Goal: Use online tool/utility: Utilize a website feature to perform a specific function

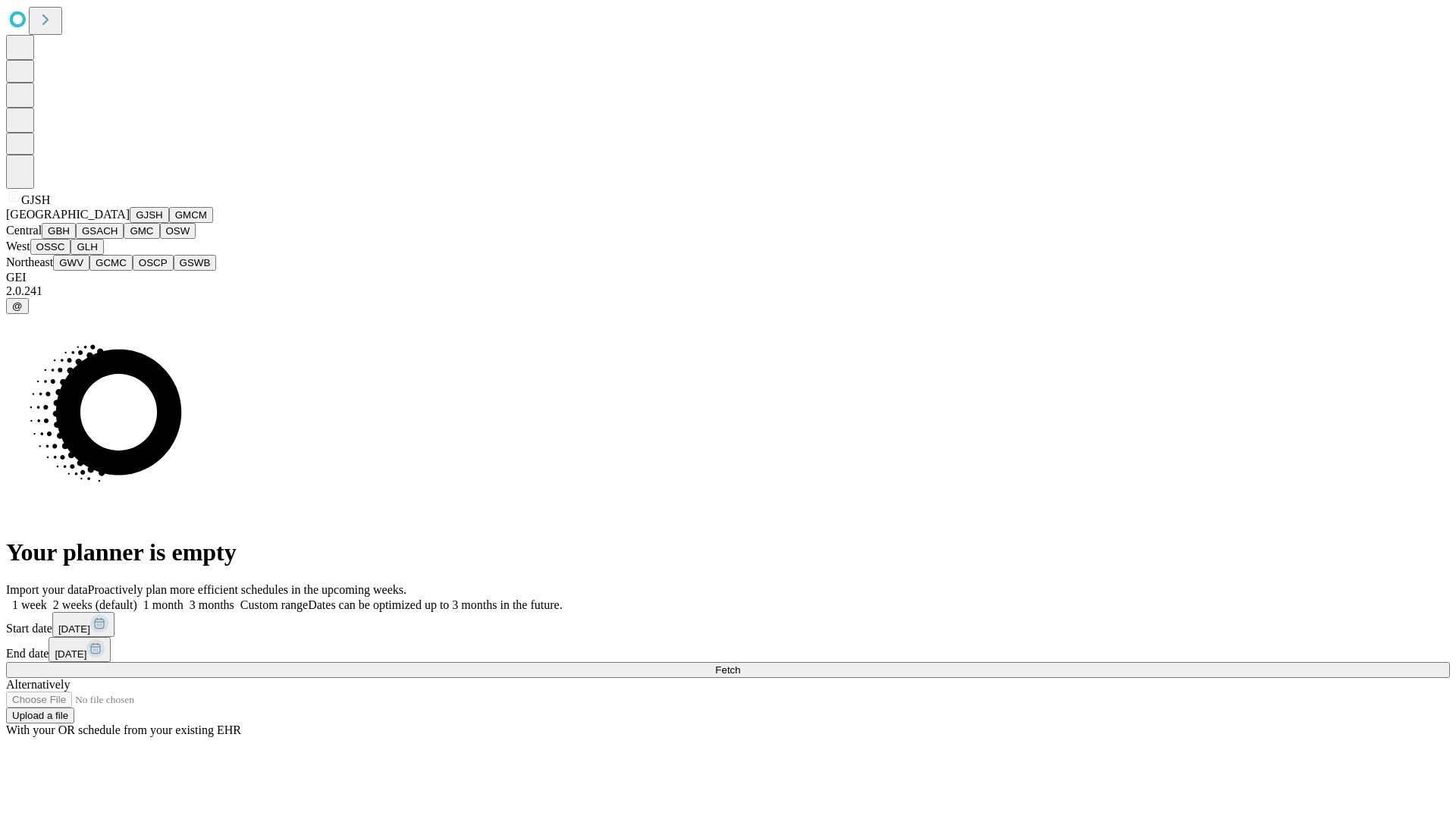
click at [130, 223] on button "GJSH" at bounding box center [150, 215] width 39 height 16
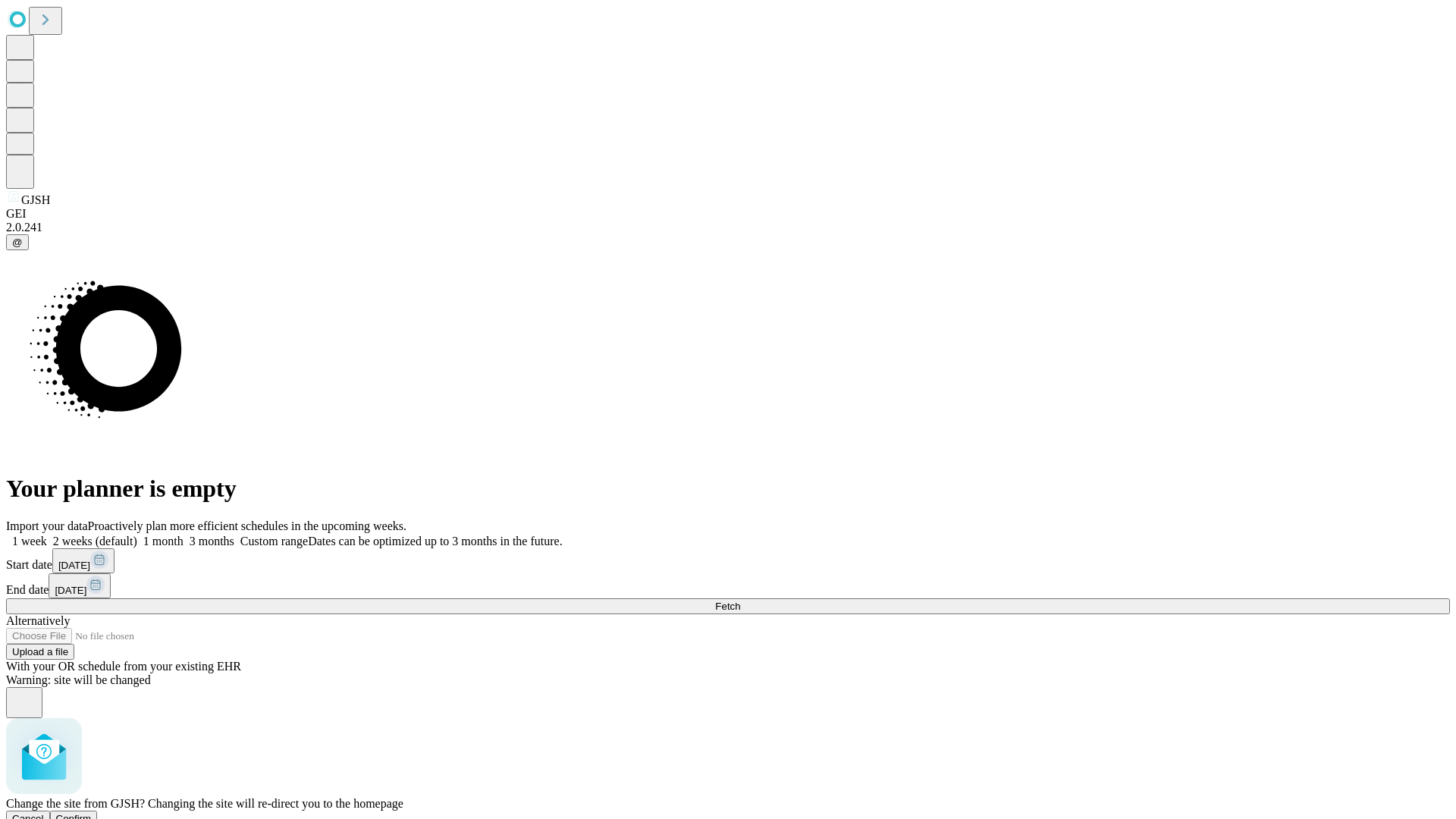
click at [92, 813] on span "Confirm" at bounding box center [73, 819] width 35 height 12
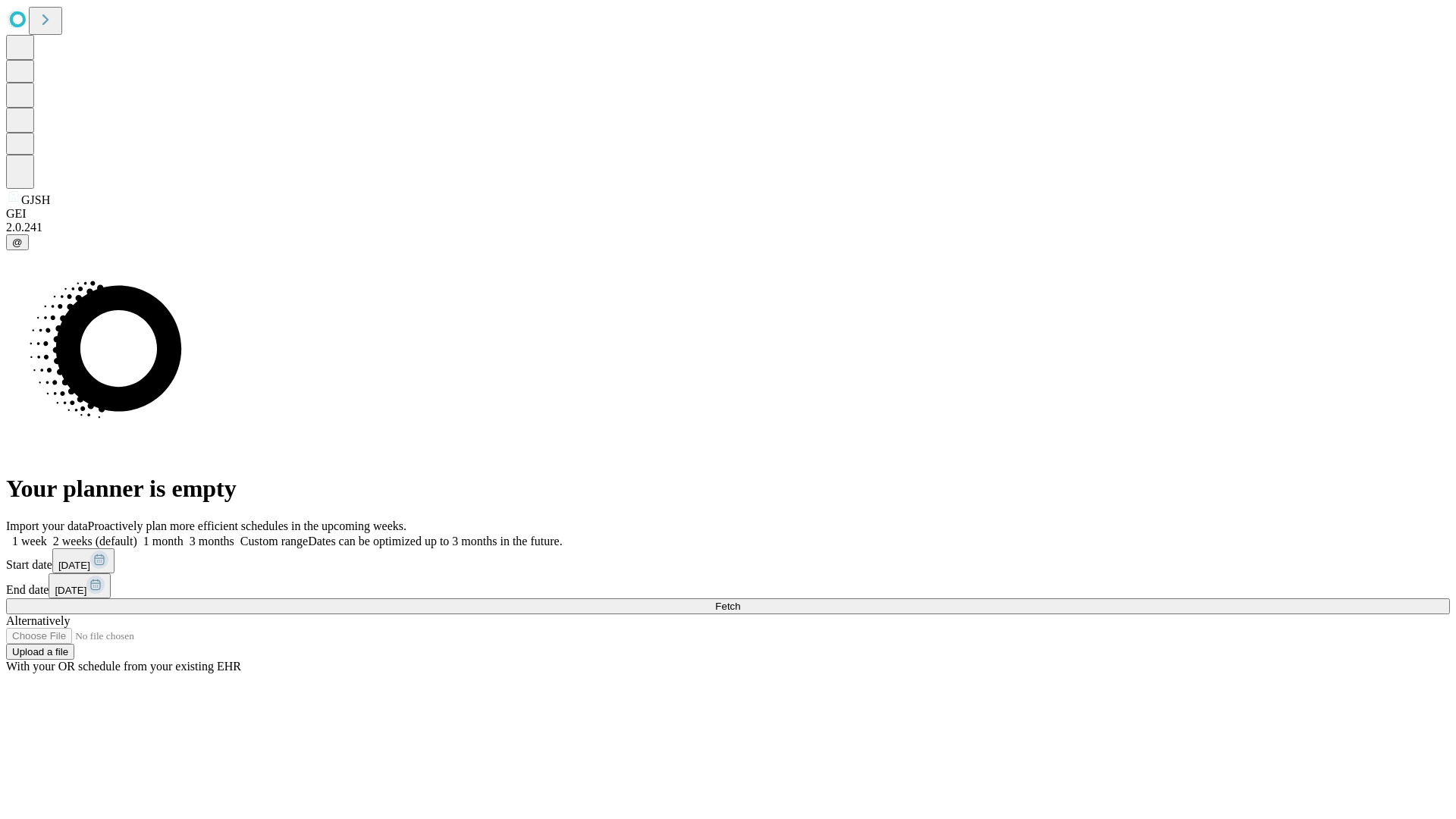
click at [183, 534] on label "1 month" at bounding box center [160, 541] width 46 height 13
click at [740, 601] on span "Fetch" at bounding box center [728, 607] width 25 height 12
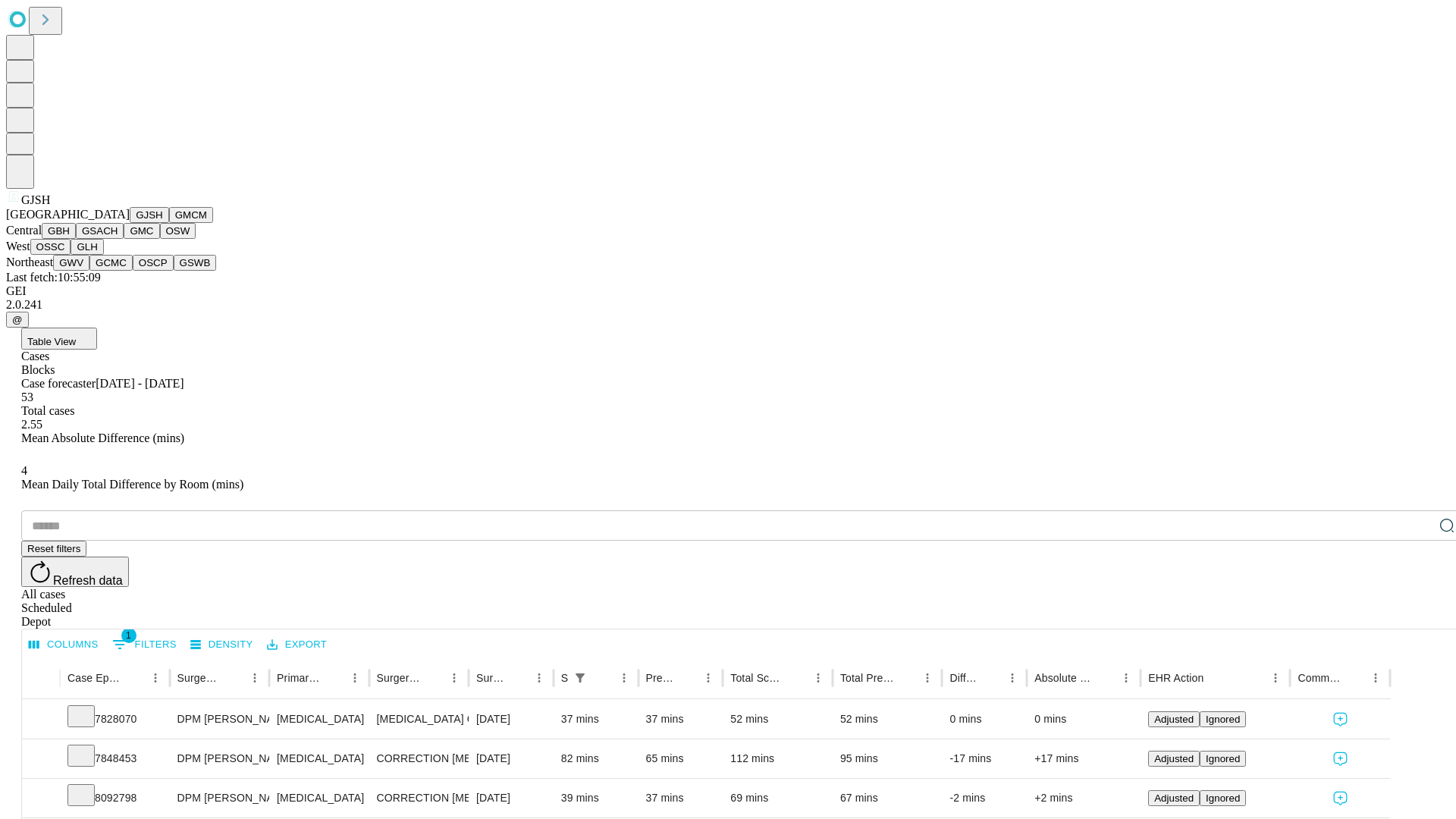
click at [169, 223] on button "GMCM" at bounding box center [191, 215] width 44 height 16
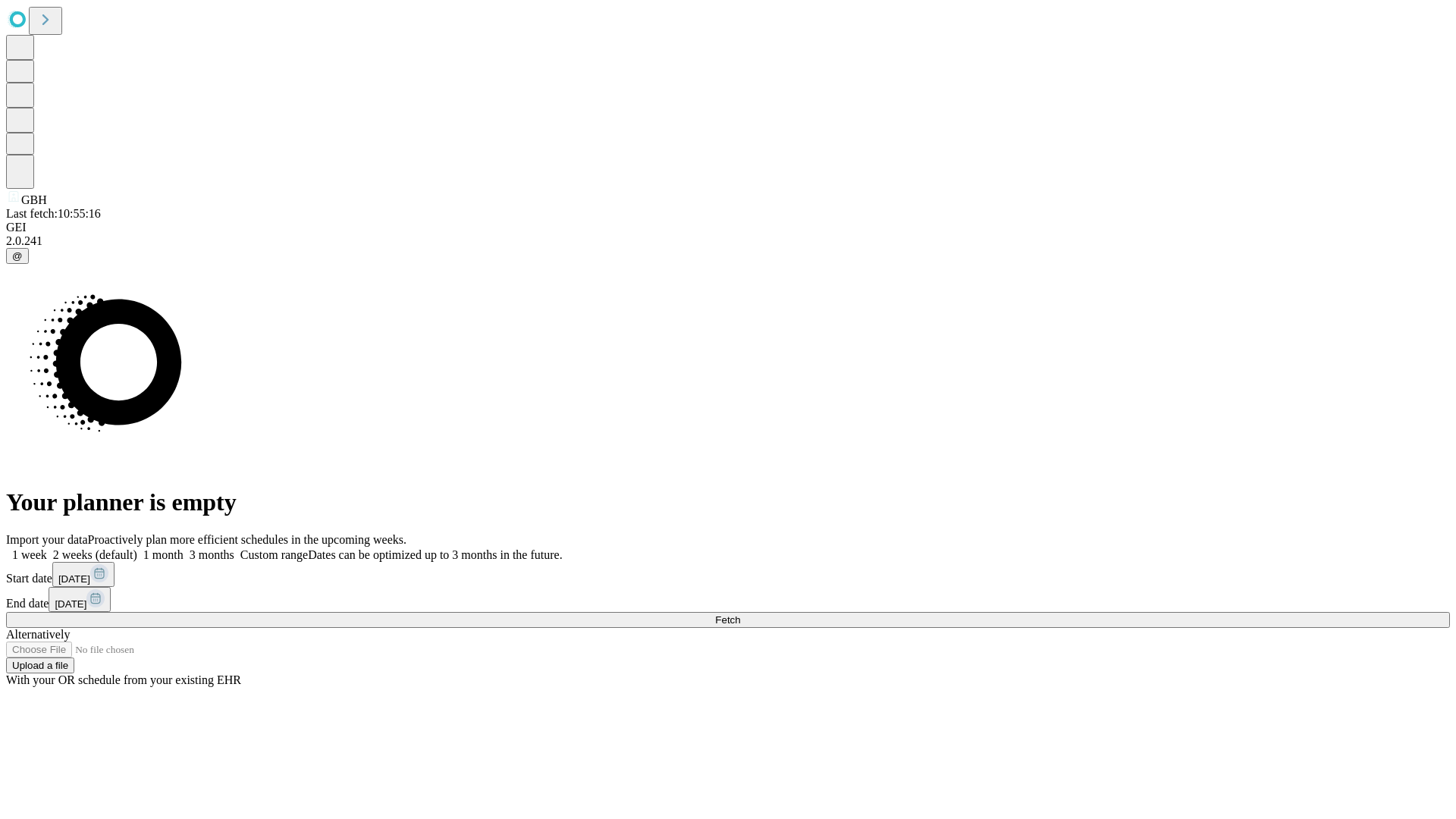
click at [183, 548] on label "1 month" at bounding box center [160, 555] width 46 height 13
click at [740, 614] on span "Fetch" at bounding box center [728, 620] width 25 height 12
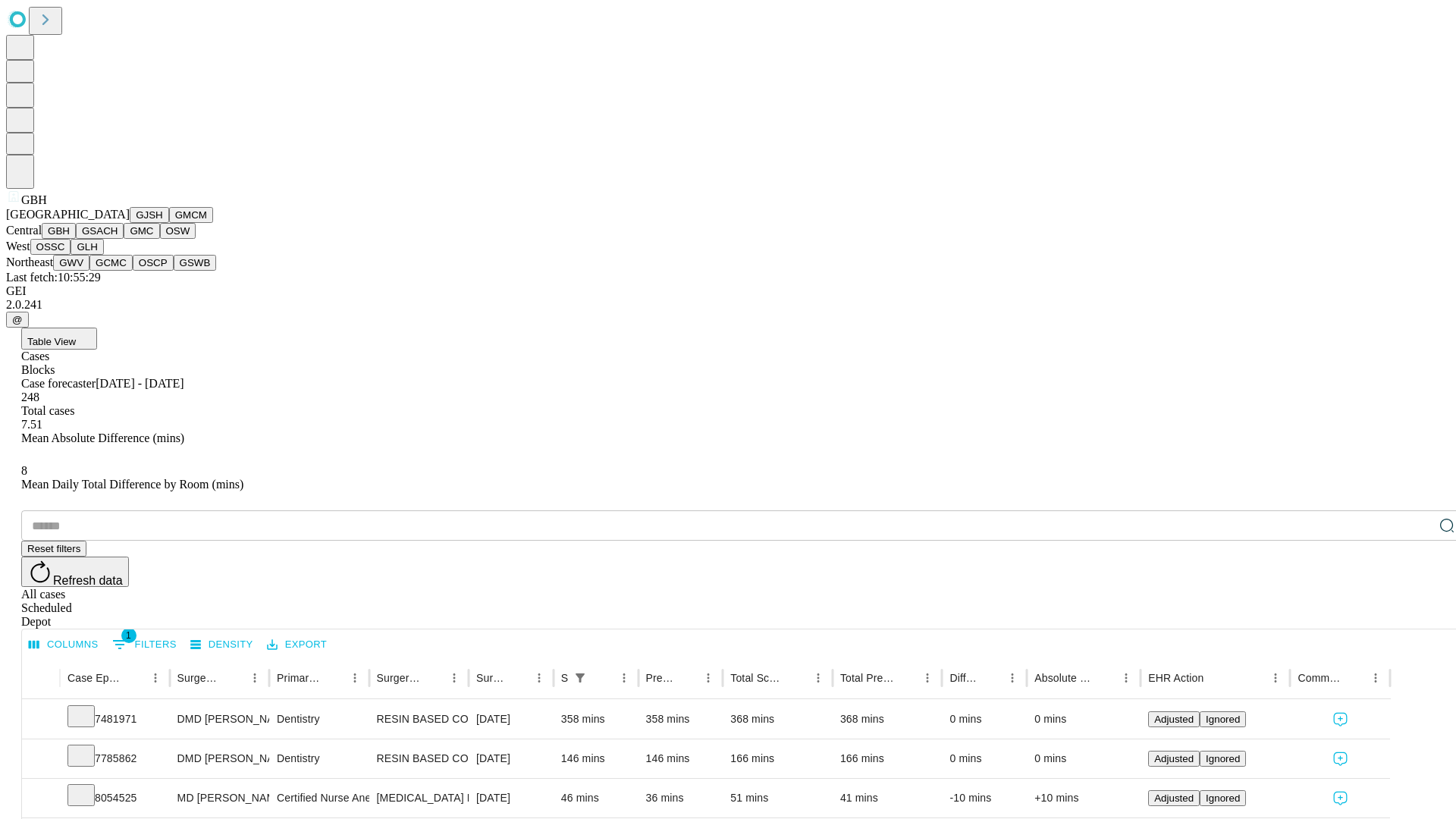
click at [118, 239] on button "GSACH" at bounding box center [99, 230] width 48 height 16
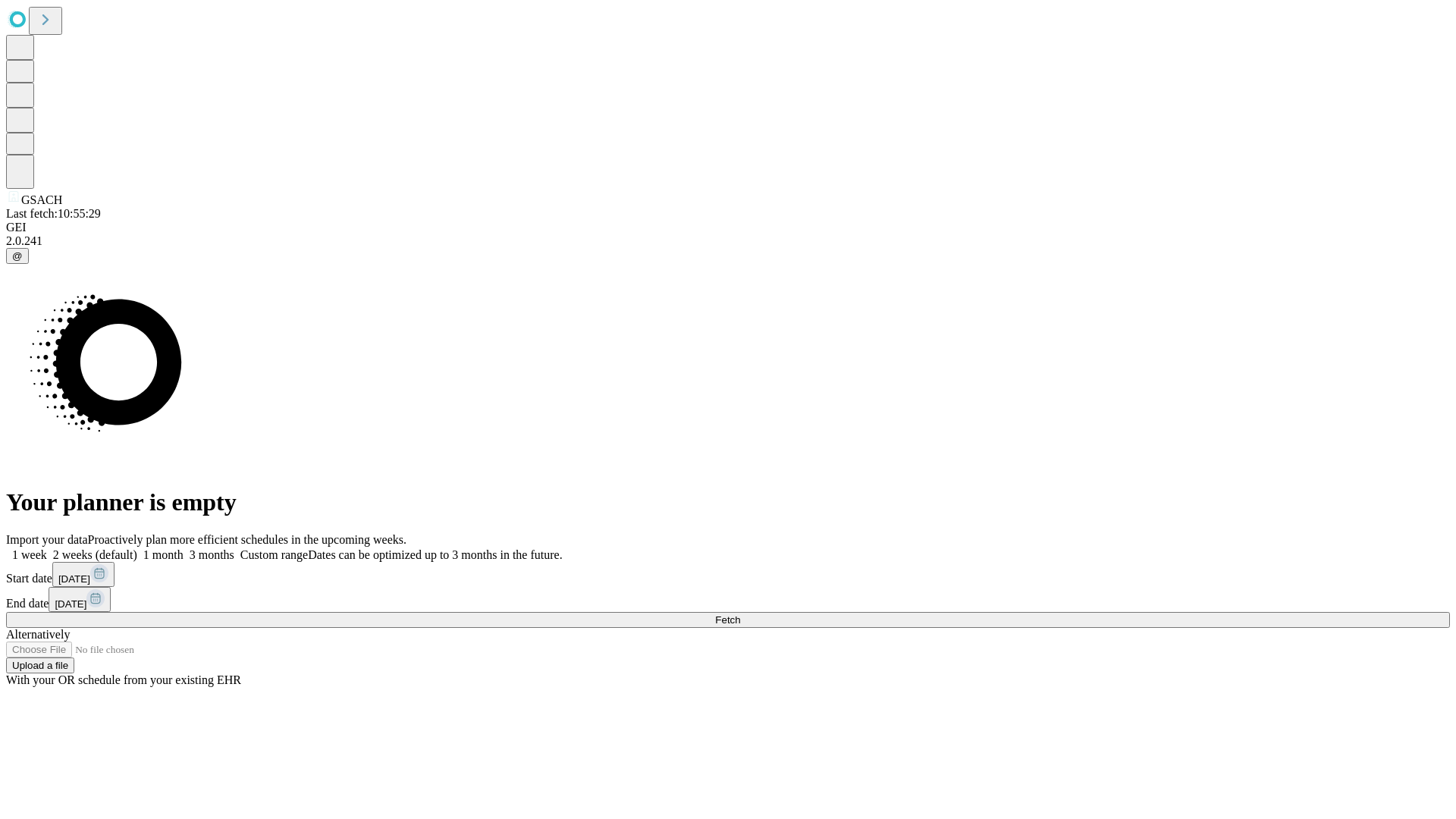
click at [183, 548] on label "1 month" at bounding box center [160, 555] width 46 height 13
click at [740, 614] on span "Fetch" at bounding box center [728, 620] width 25 height 12
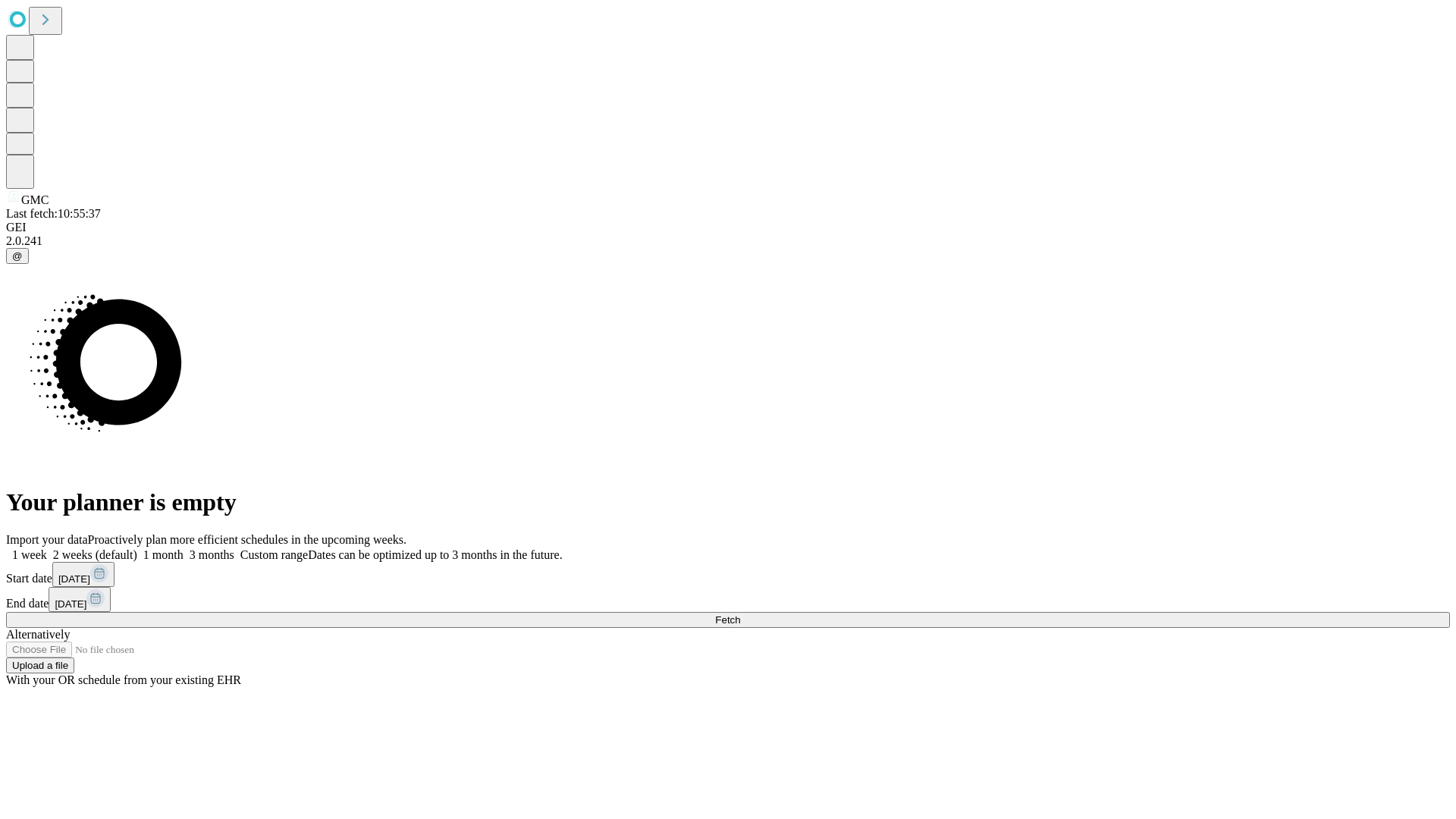
click at [183, 548] on label "1 month" at bounding box center [160, 555] width 46 height 13
click at [740, 614] on span "Fetch" at bounding box center [728, 620] width 25 height 12
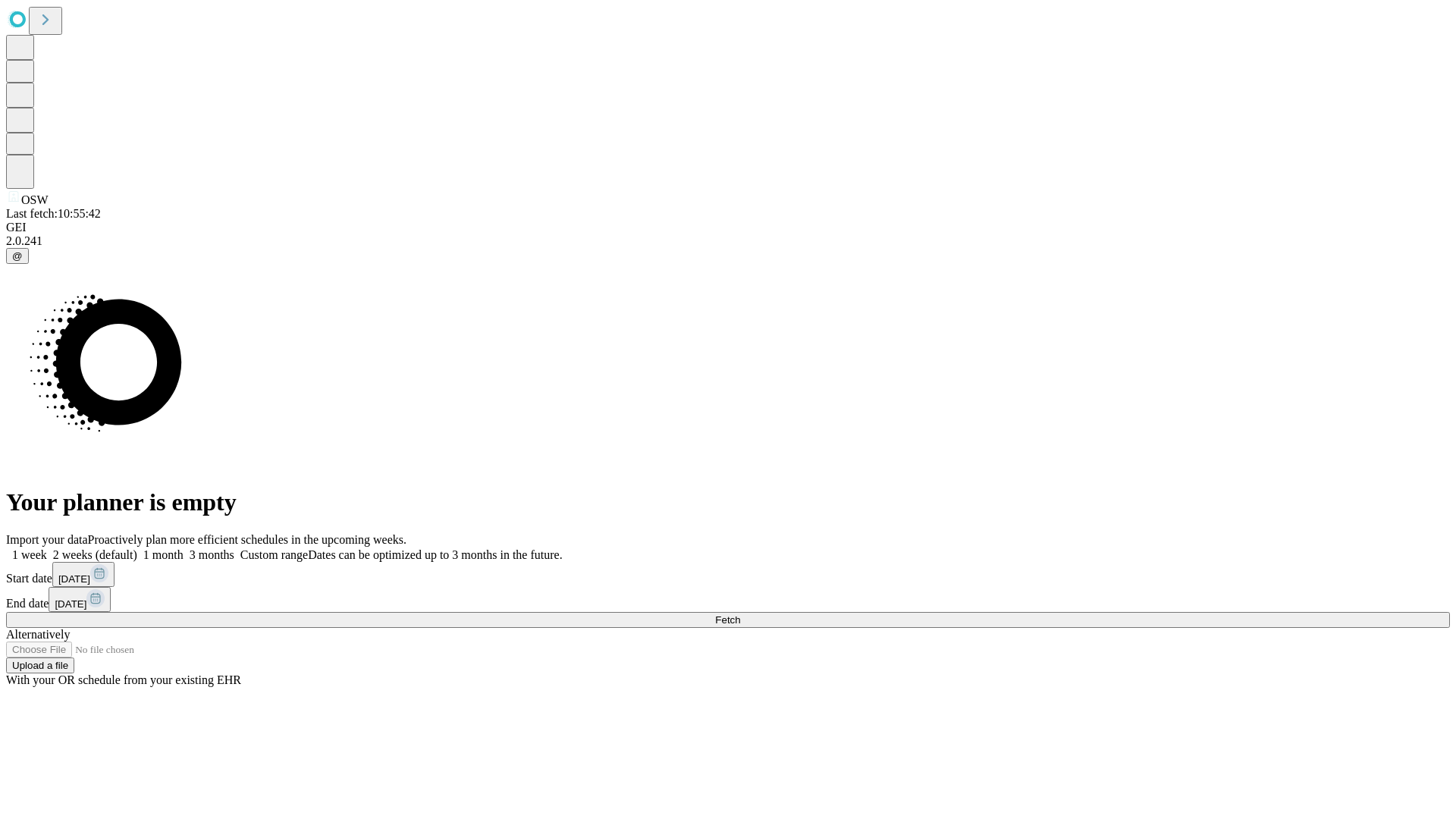
click at [183, 548] on label "1 month" at bounding box center [160, 555] width 46 height 13
click at [740, 614] on span "Fetch" at bounding box center [728, 620] width 25 height 12
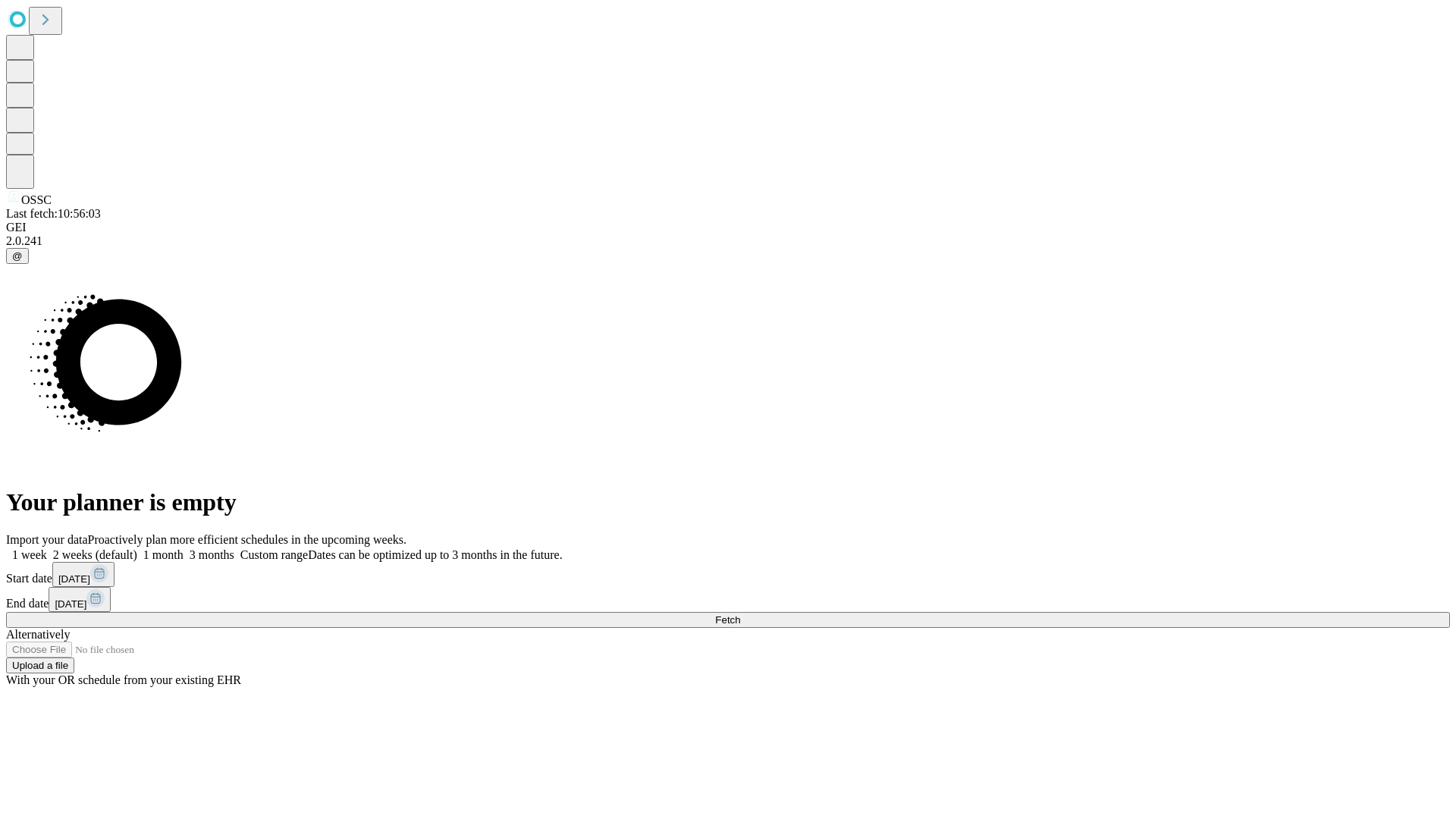
click at [183, 548] on label "1 month" at bounding box center [160, 555] width 46 height 13
click at [740, 614] on span "Fetch" at bounding box center [728, 620] width 25 height 12
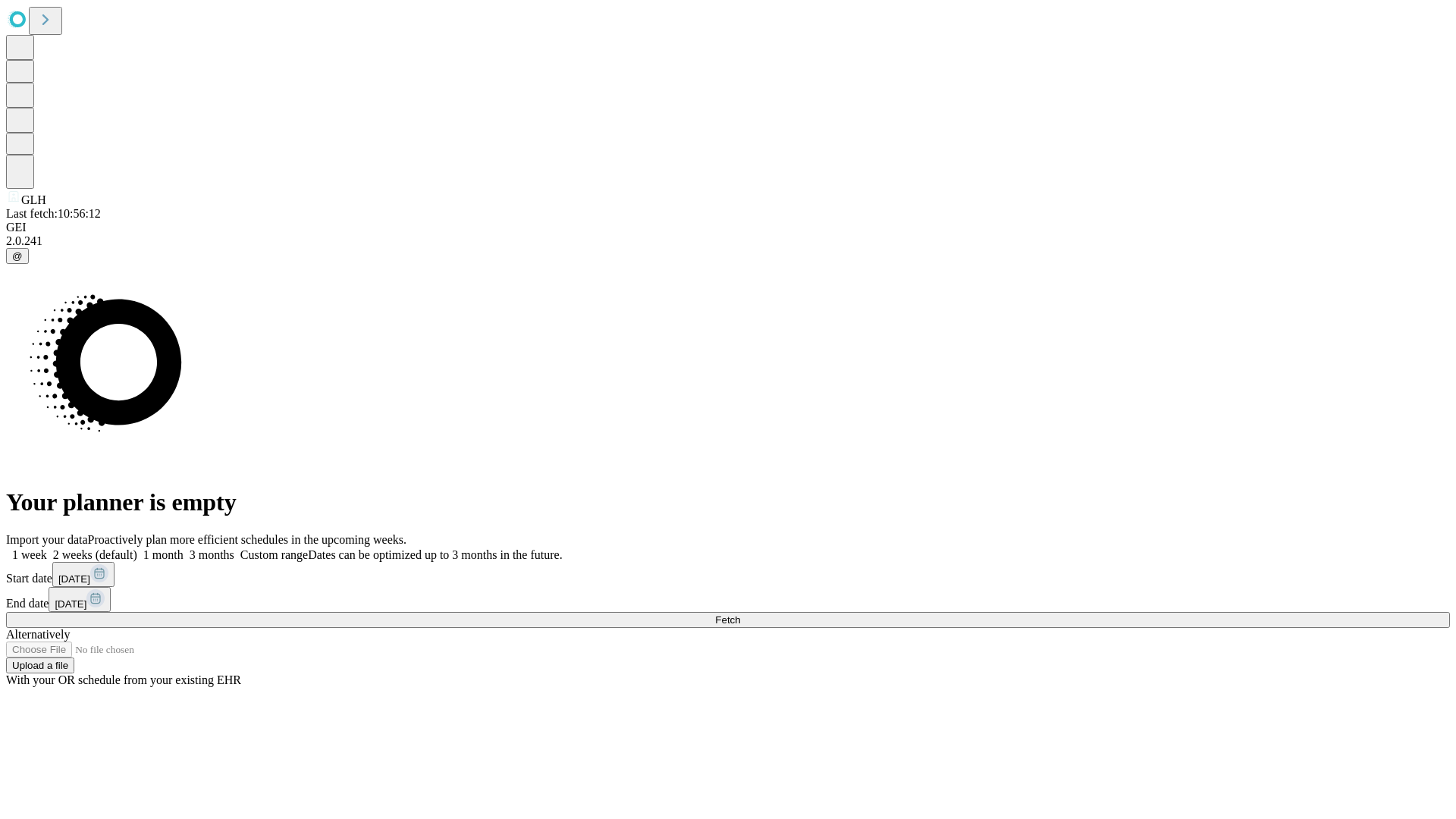
click at [183, 548] on label "1 month" at bounding box center [160, 555] width 46 height 13
click at [740, 614] on span "Fetch" at bounding box center [728, 620] width 25 height 12
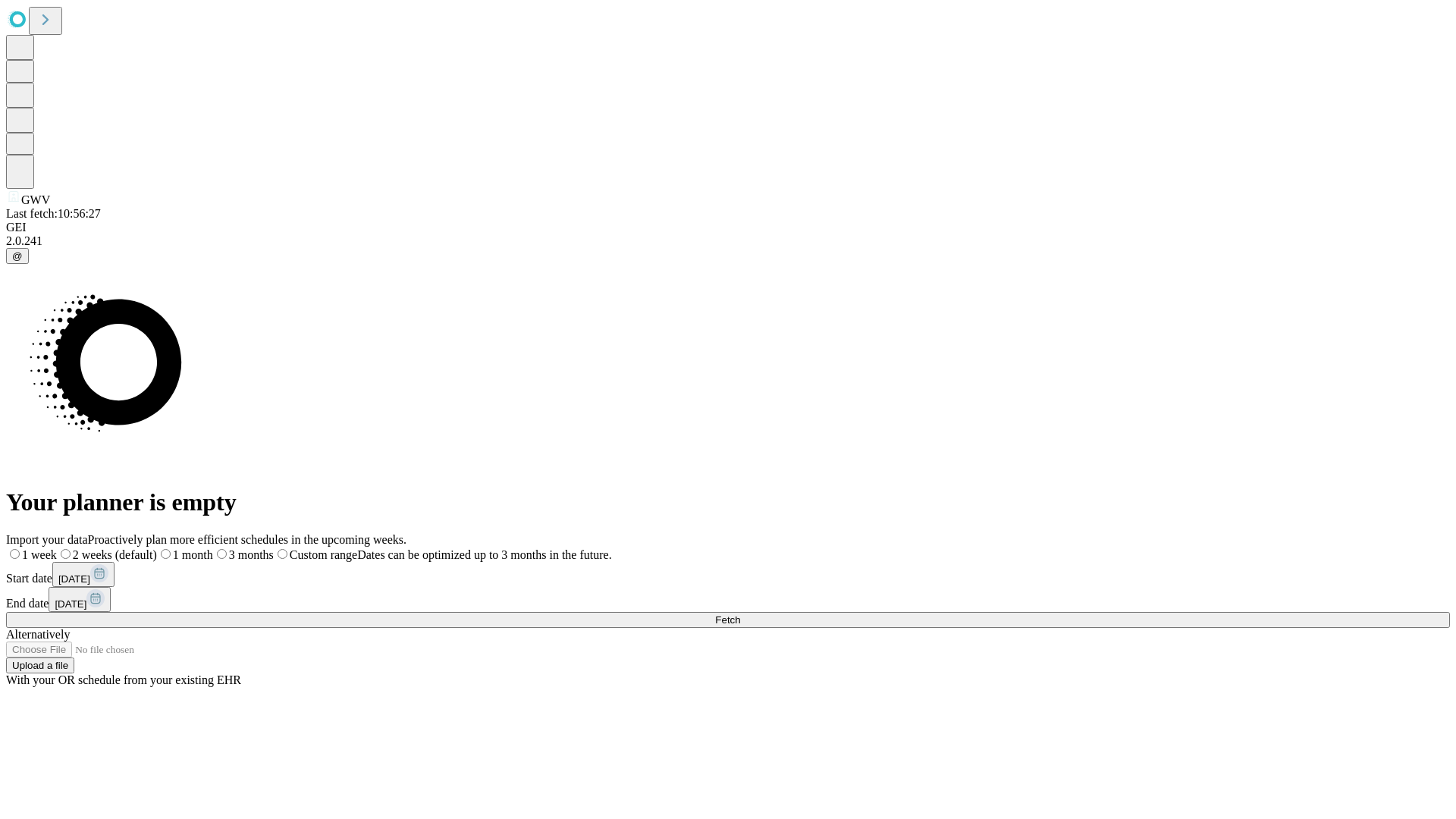
click at [213, 548] on label "1 month" at bounding box center [185, 555] width 56 height 13
click at [740, 614] on span "Fetch" at bounding box center [728, 620] width 25 height 12
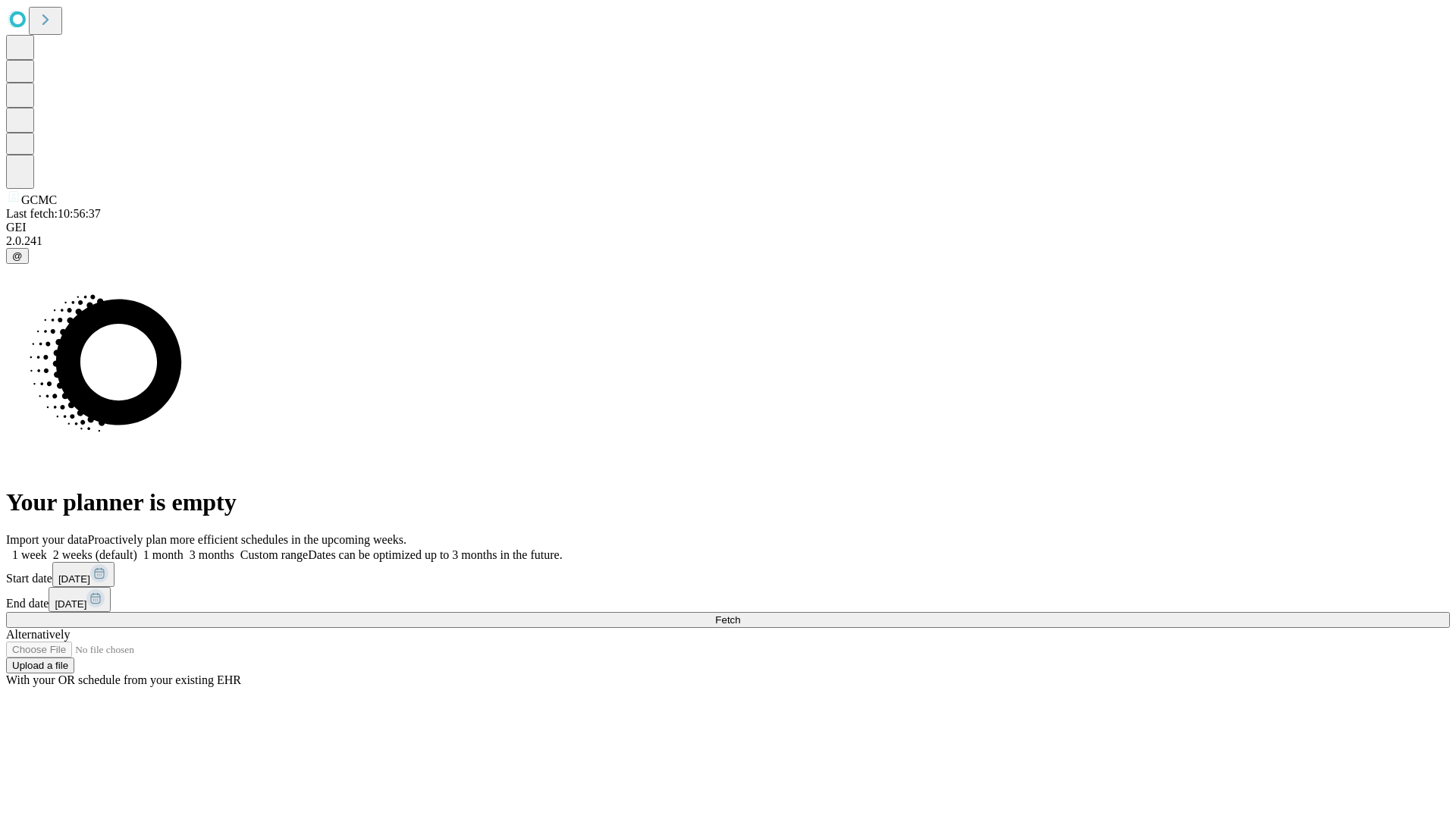
click at [183, 548] on label "1 month" at bounding box center [160, 555] width 46 height 13
click at [740, 614] on span "Fetch" at bounding box center [728, 620] width 25 height 12
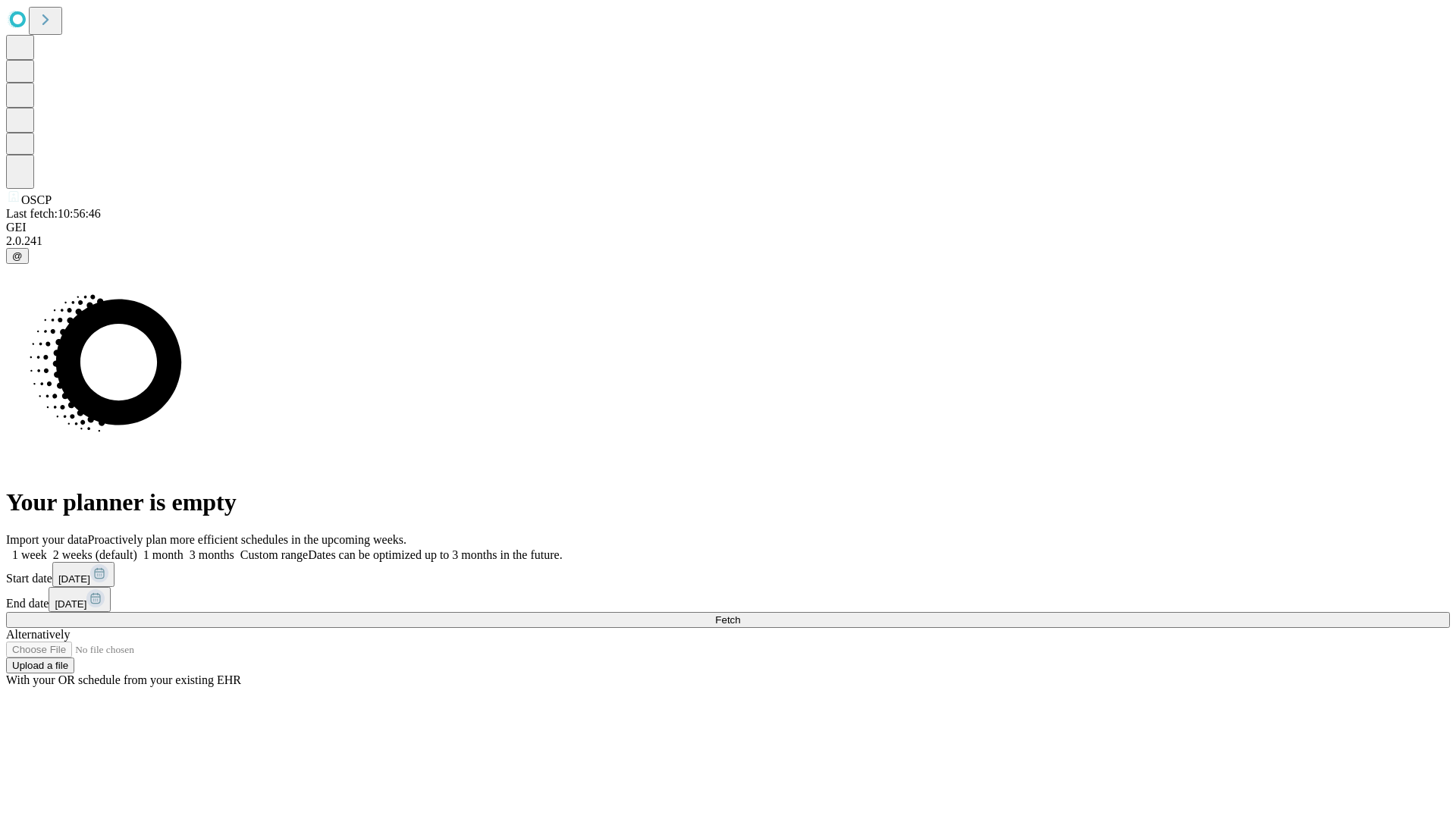
click at [183, 548] on label "1 month" at bounding box center [160, 555] width 46 height 13
click at [740, 614] on span "Fetch" at bounding box center [728, 620] width 25 height 12
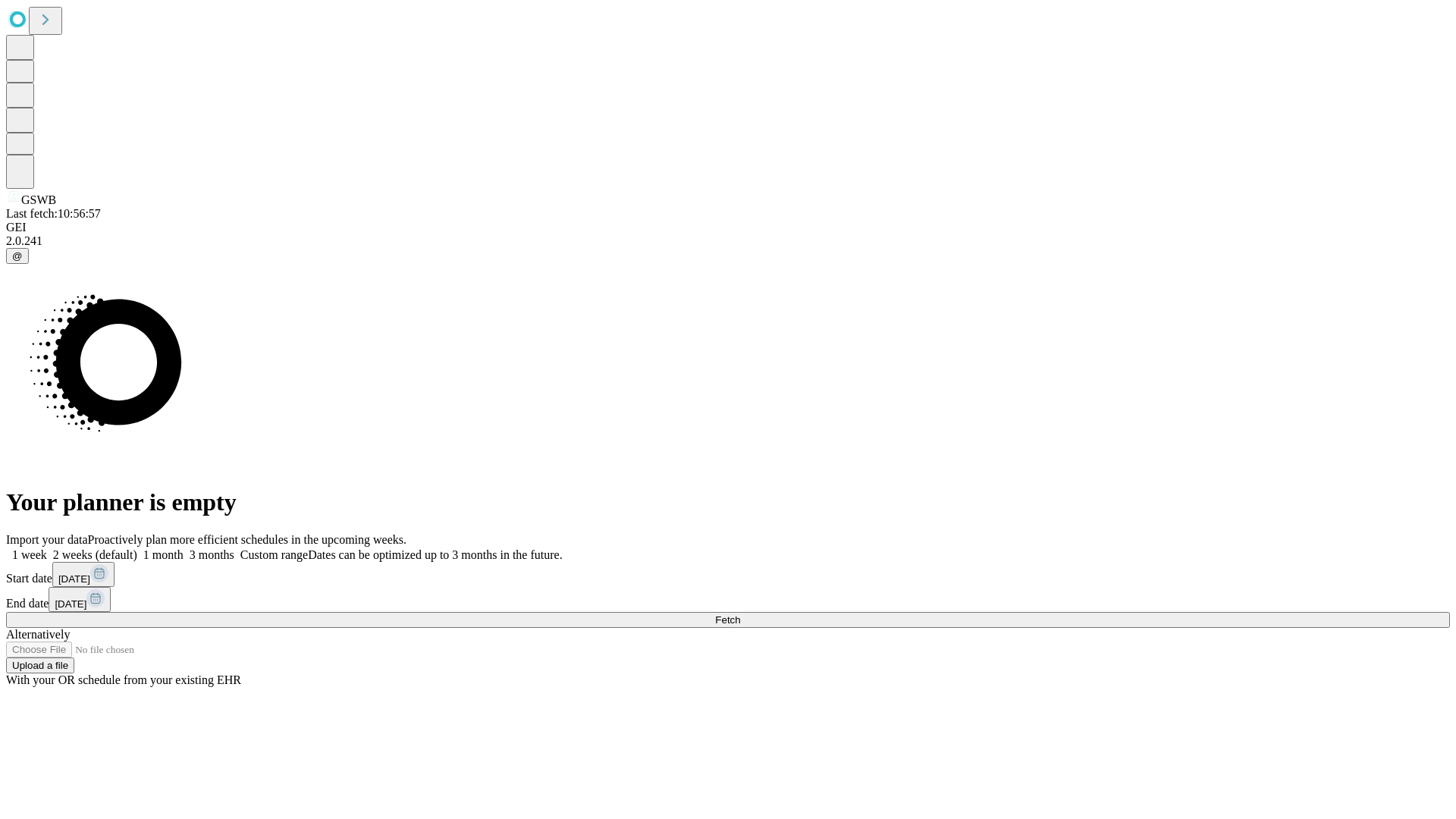
click at [183, 548] on label "1 month" at bounding box center [160, 555] width 46 height 13
click at [740, 614] on span "Fetch" at bounding box center [728, 620] width 25 height 12
